Goal: Task Accomplishment & Management: Manage account settings

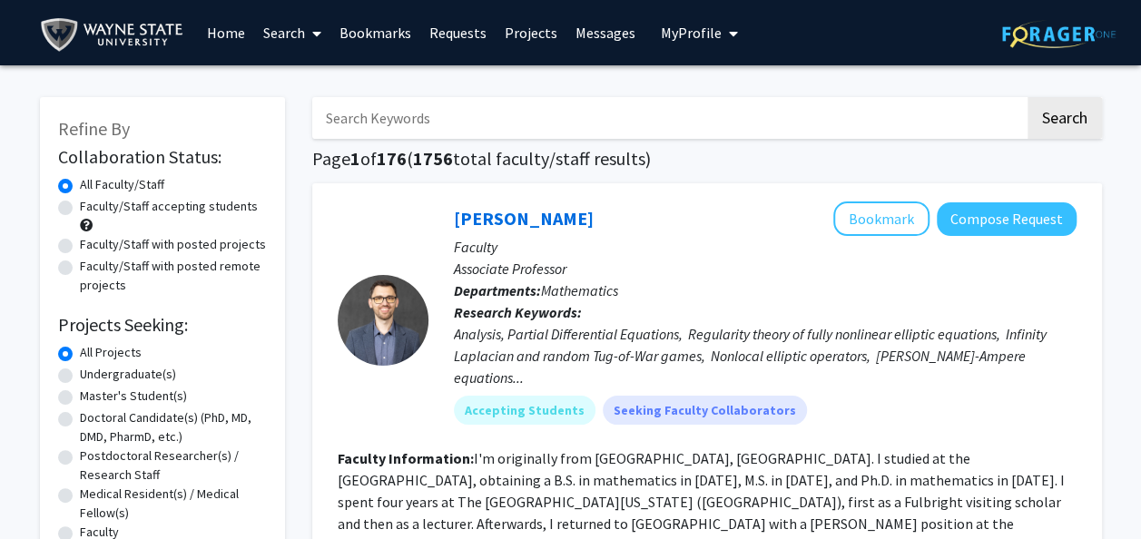
click at [610, 31] on link "Messages" at bounding box center [606, 33] width 78 height 64
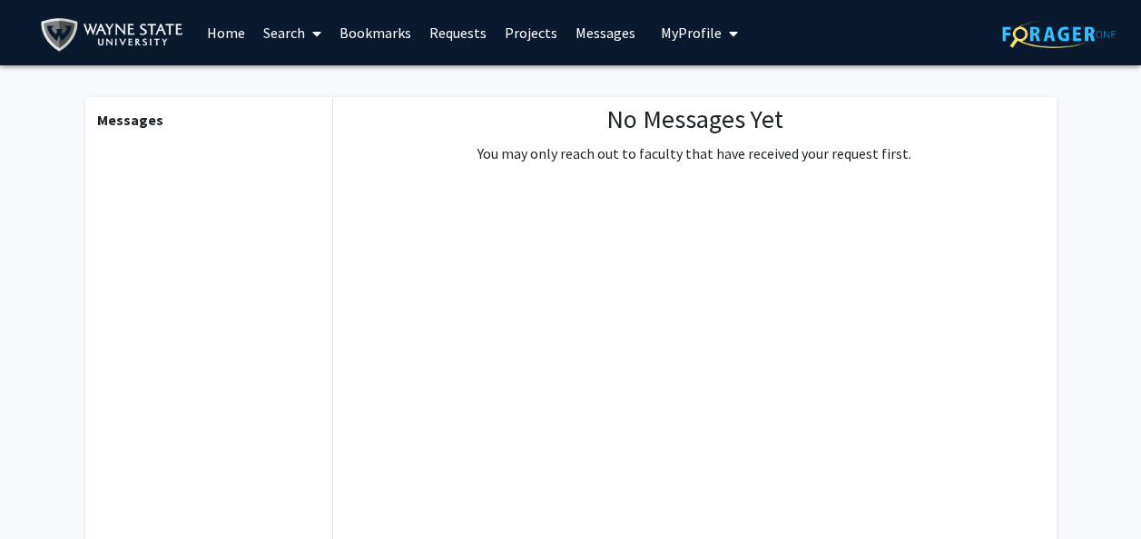
click at [722, 42] on span "My profile dropdown to access profile and logout" at bounding box center [730, 34] width 16 height 64
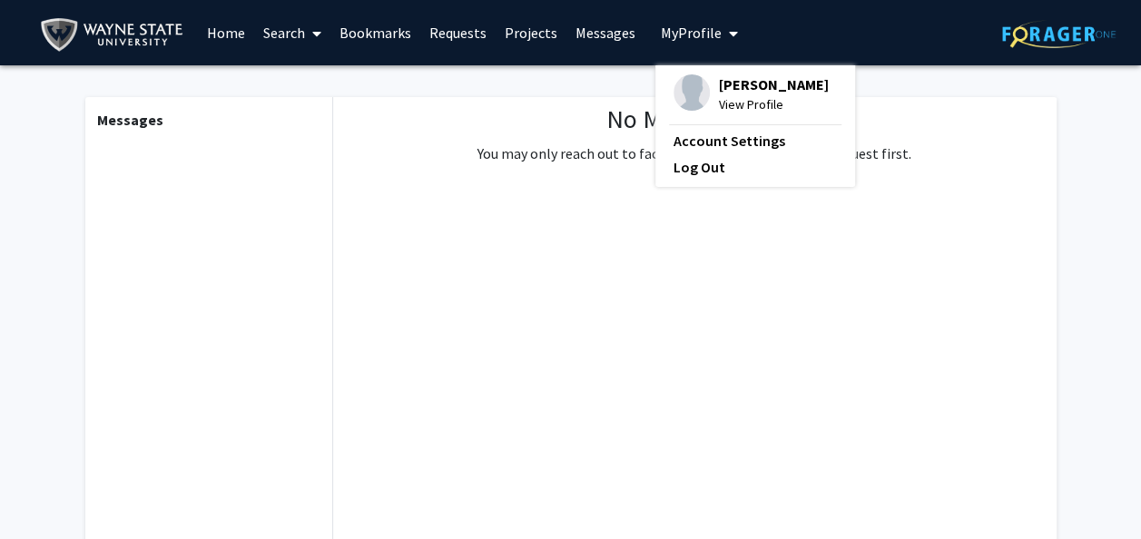
click at [736, 84] on span "[PERSON_NAME]" at bounding box center [774, 84] width 110 height 20
